Goal: Task Accomplishment & Management: Manage account settings

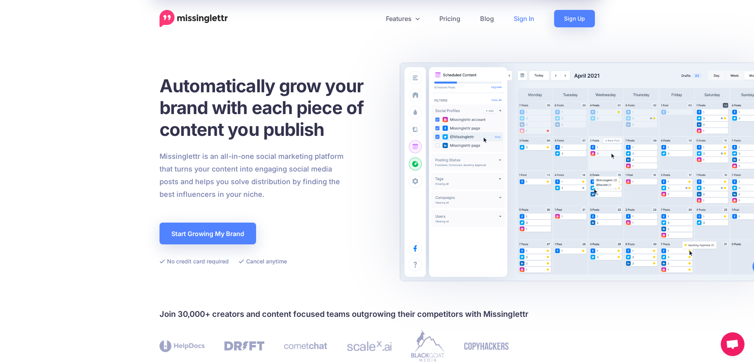
click at [520, 15] on link "Sign In" at bounding box center [524, 18] width 40 height 17
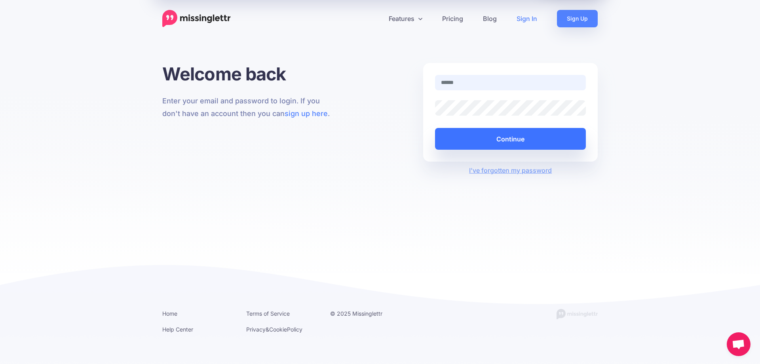
type input "**********"
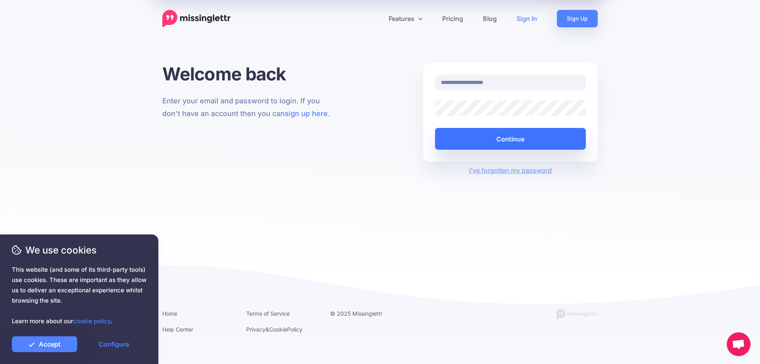
click at [489, 135] on button "Continue" at bounding box center [510, 139] width 151 height 22
